Goal: Task Accomplishment & Management: Use online tool/utility

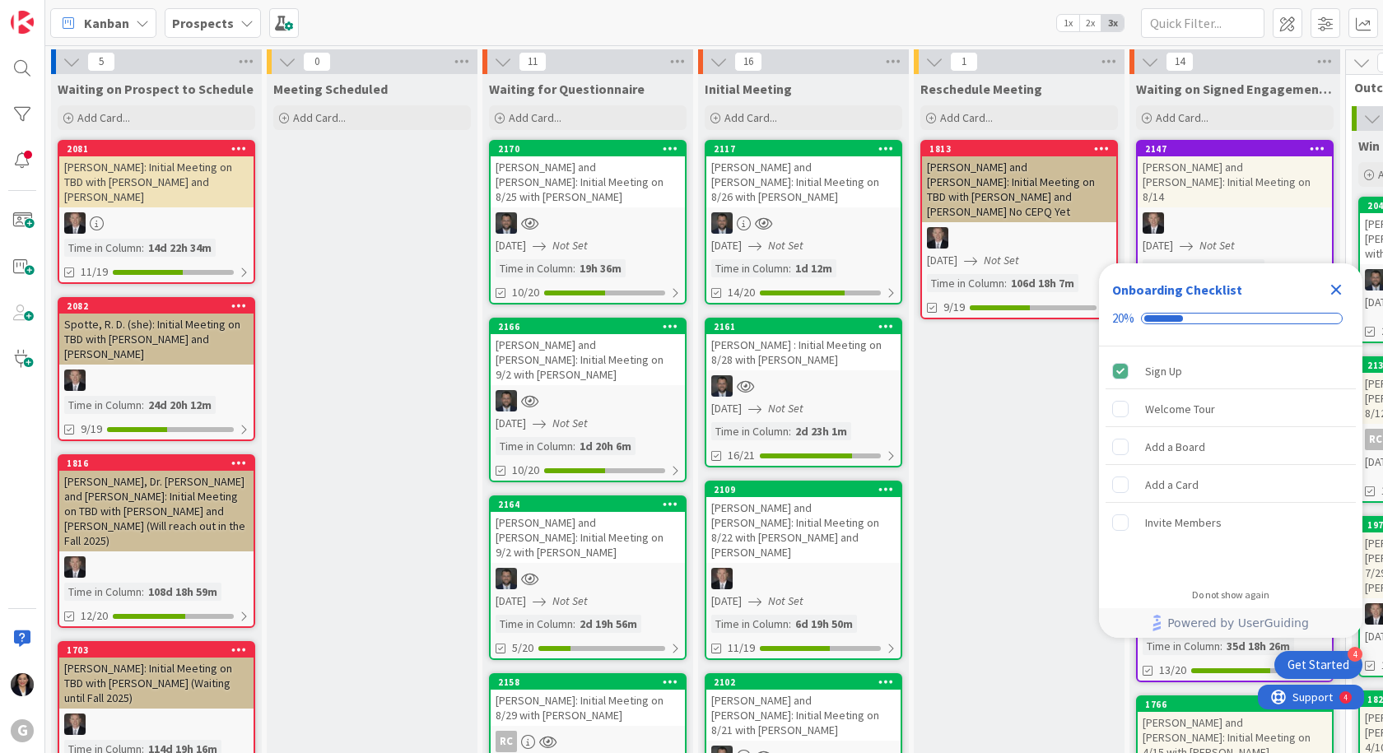
click at [1330, 285] on icon "Close Checklist" at bounding box center [1336, 290] width 20 height 20
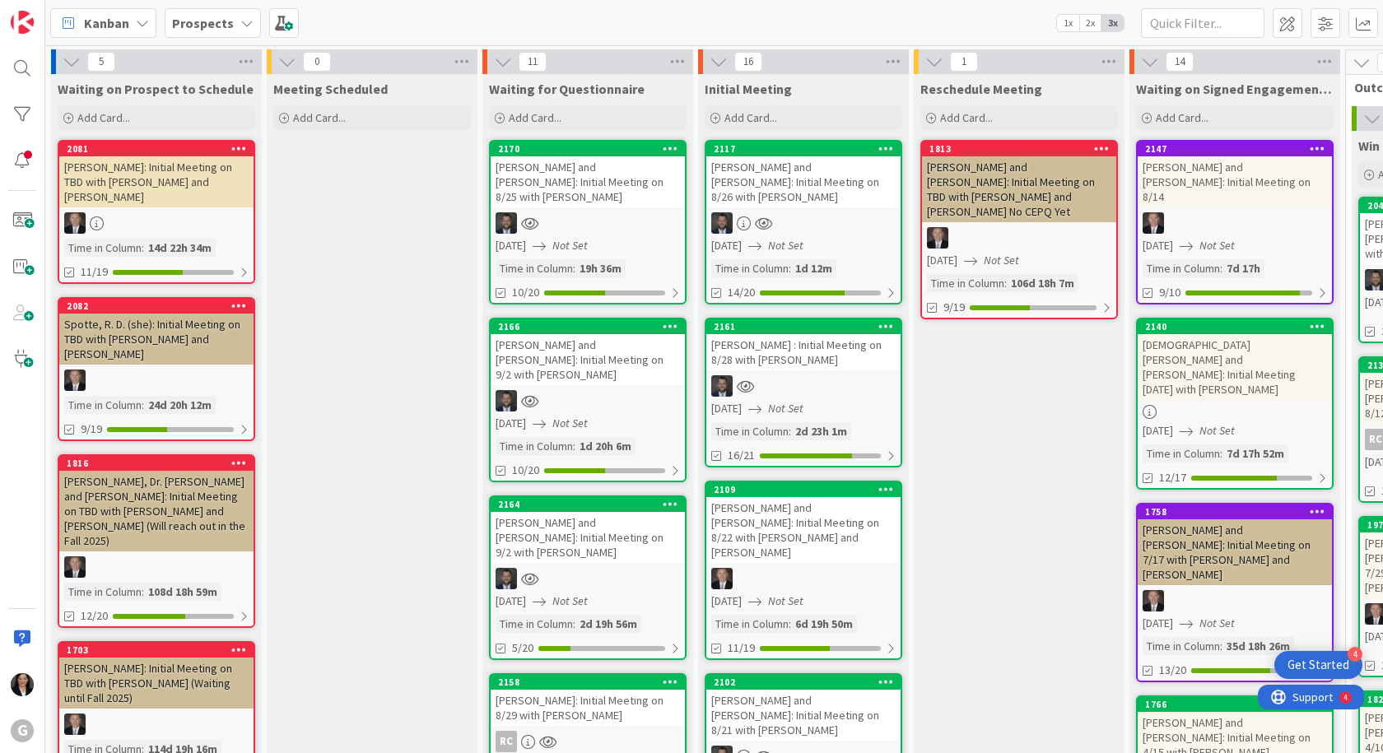
click at [577, 212] on div at bounding box center [588, 222] width 194 height 21
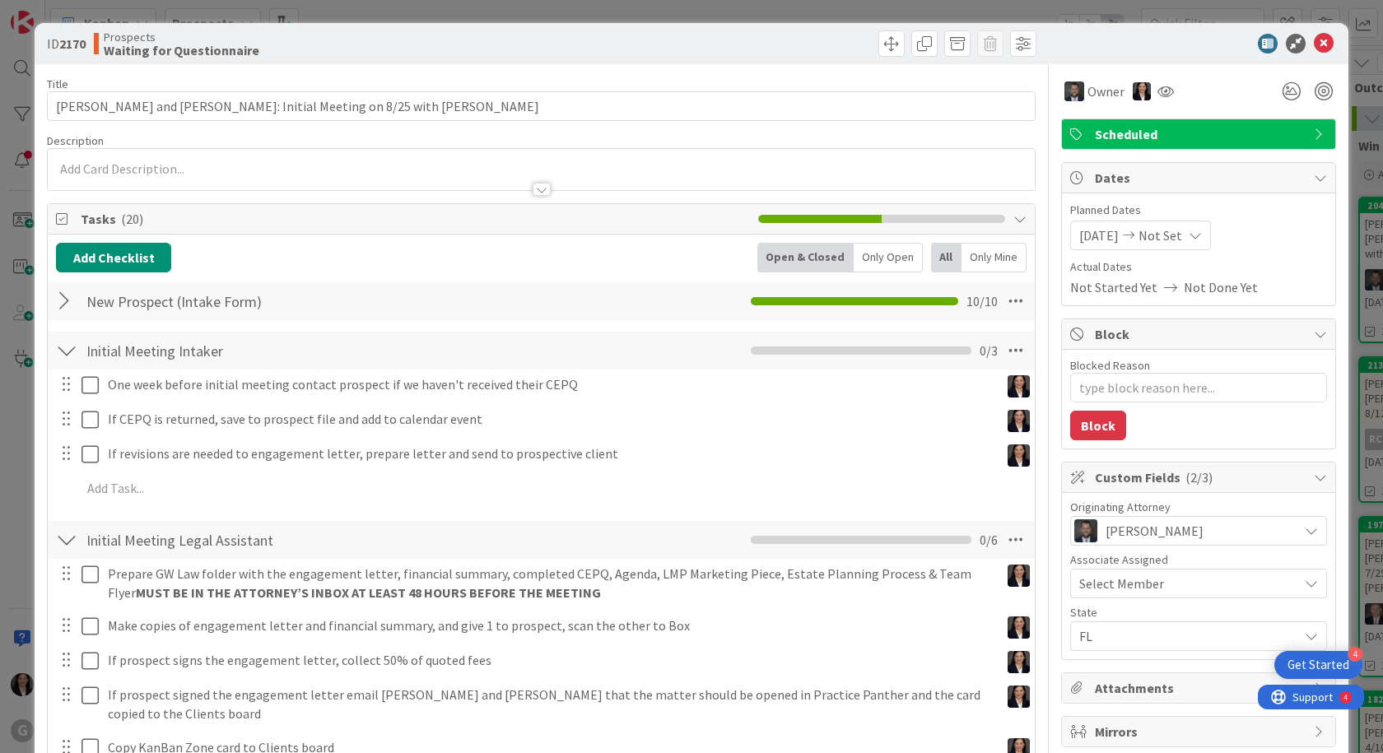
type textarea "x"
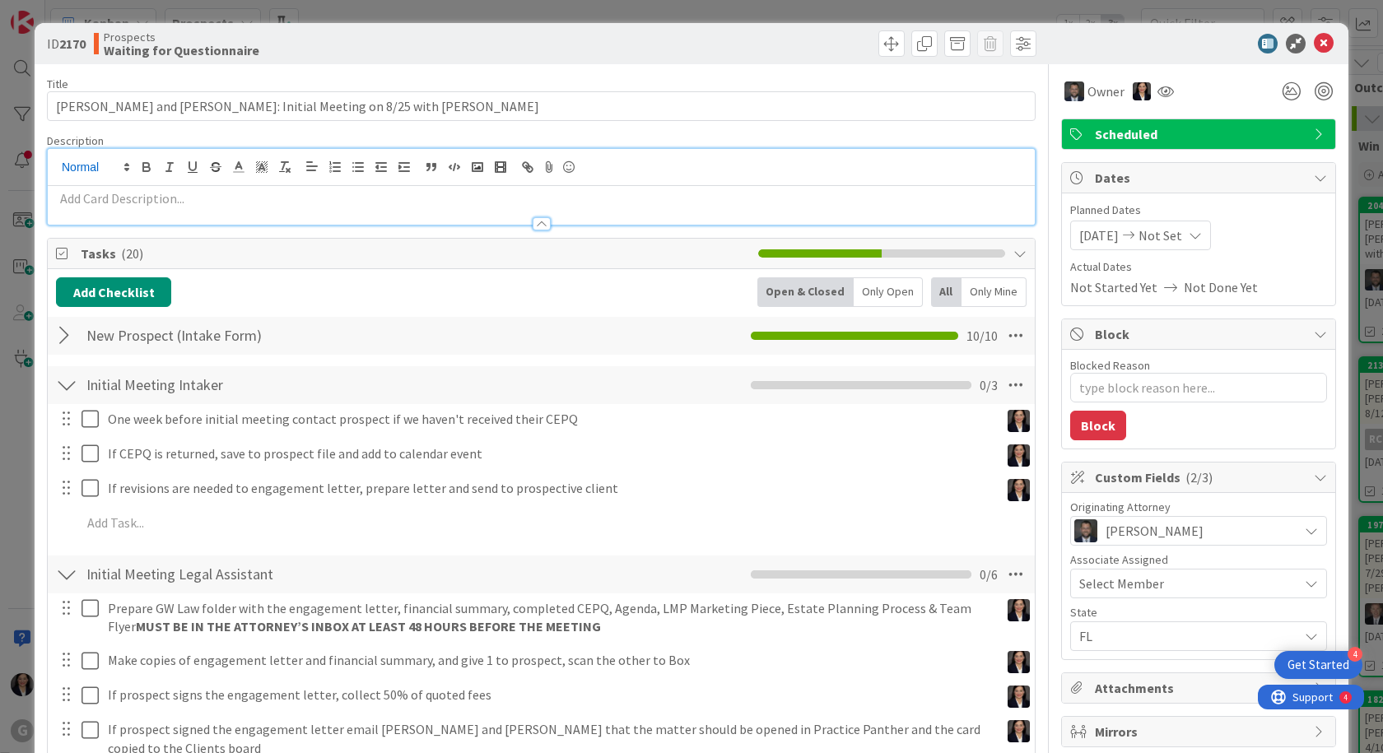
click at [81, 169] on div at bounding box center [541, 187] width 987 height 76
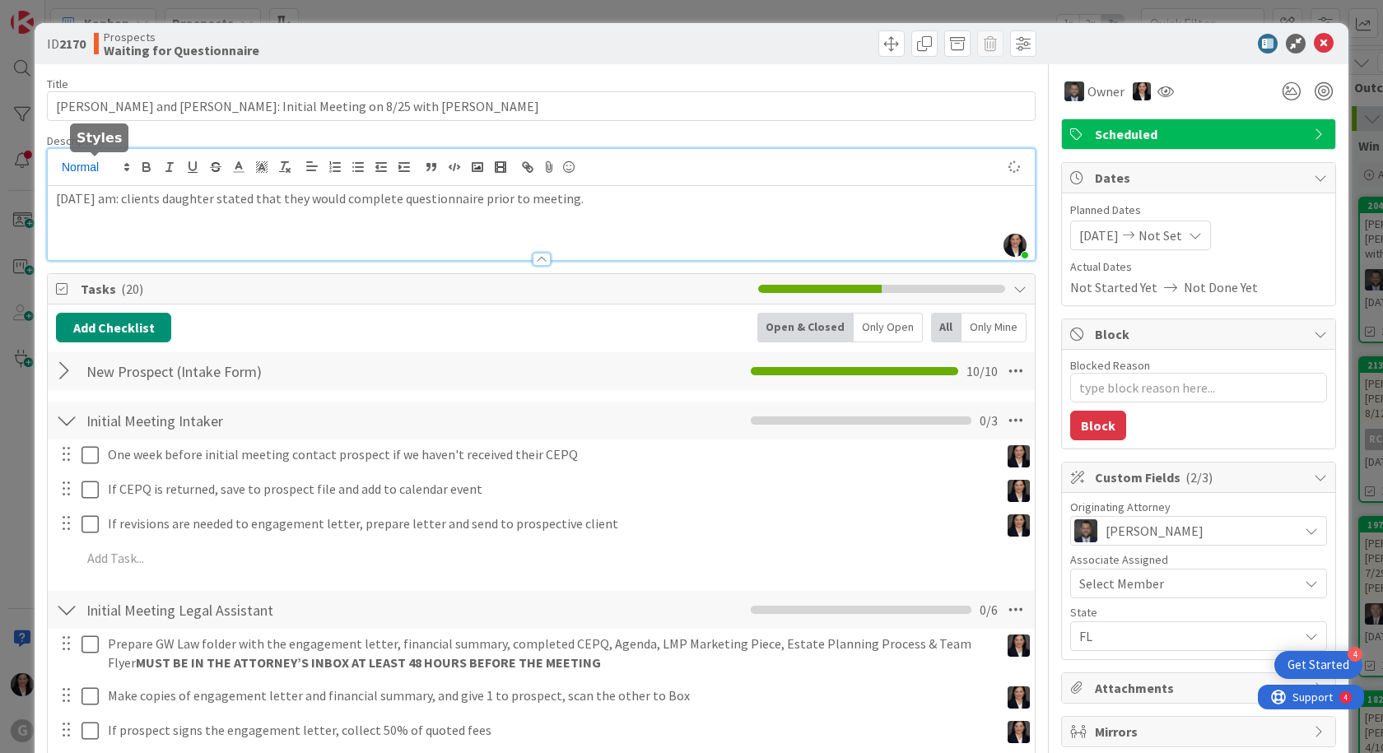
type textarea "x"
click at [1313, 40] on icon at bounding box center [1323, 44] width 20 height 20
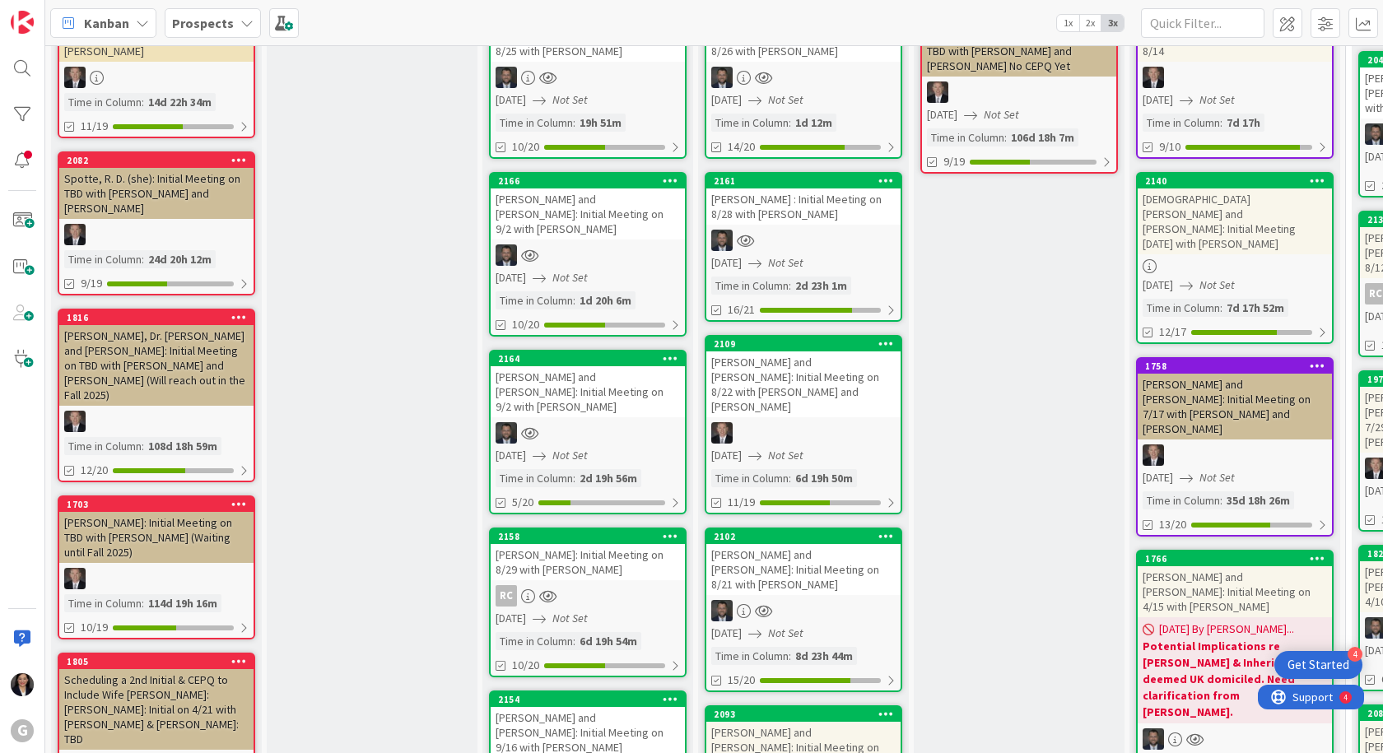
scroll to position [165, 0]
